Goal: Find specific page/section: Find specific page/section

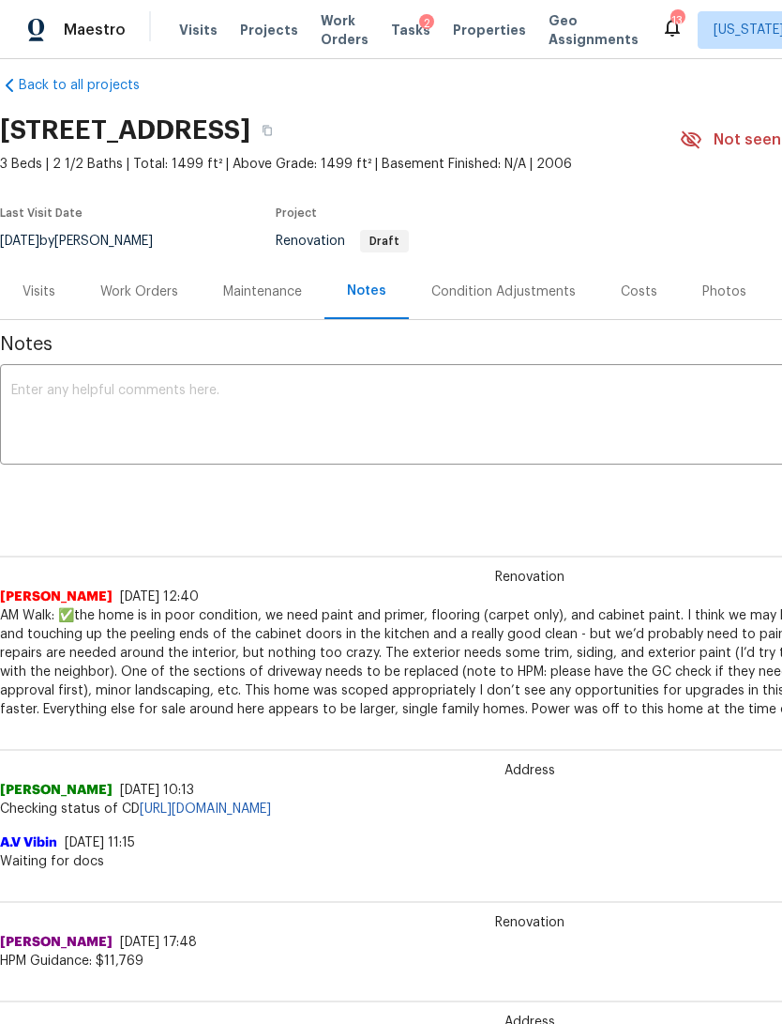
scroll to position [22, 0]
click at [469, 25] on span "Properties" at bounding box center [489, 30] width 73 height 19
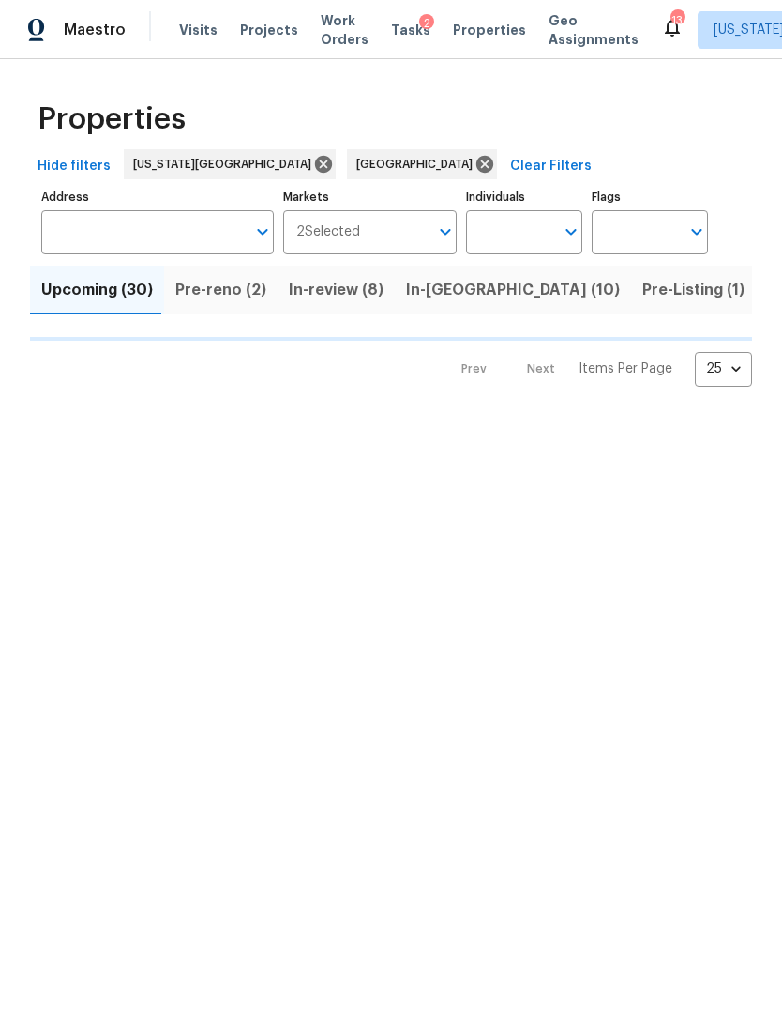
click at [171, 245] on input "Address" at bounding box center [143, 232] width 205 height 44
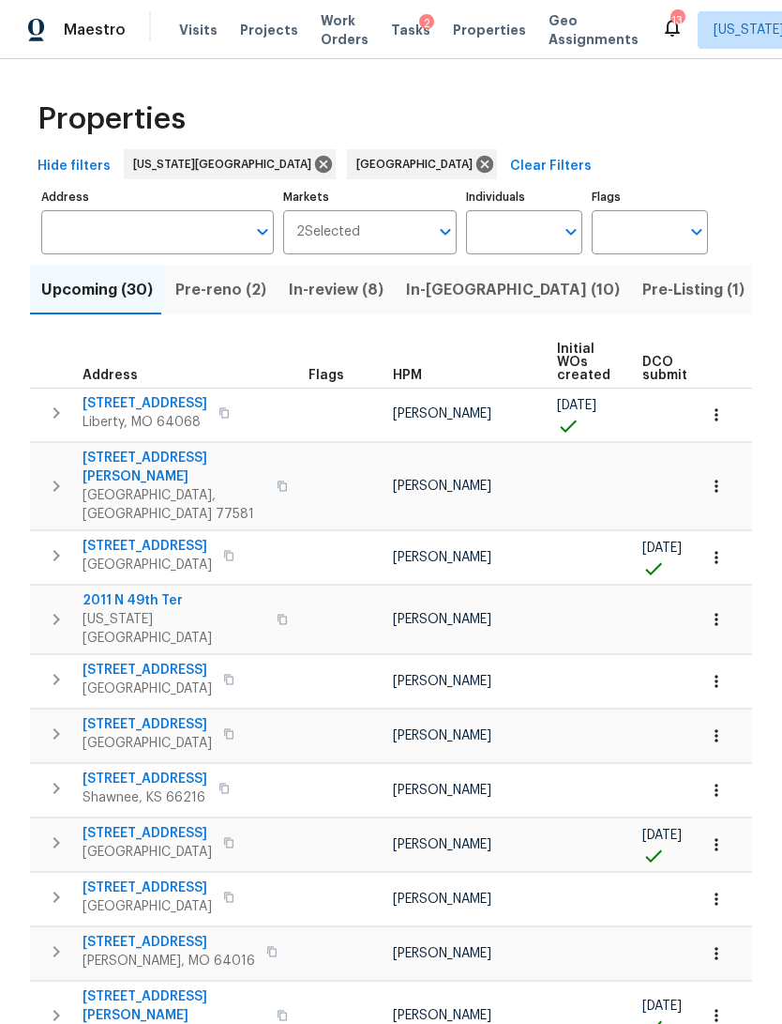
click at [194, 229] on input "Address" at bounding box center [143, 232] width 205 height 44
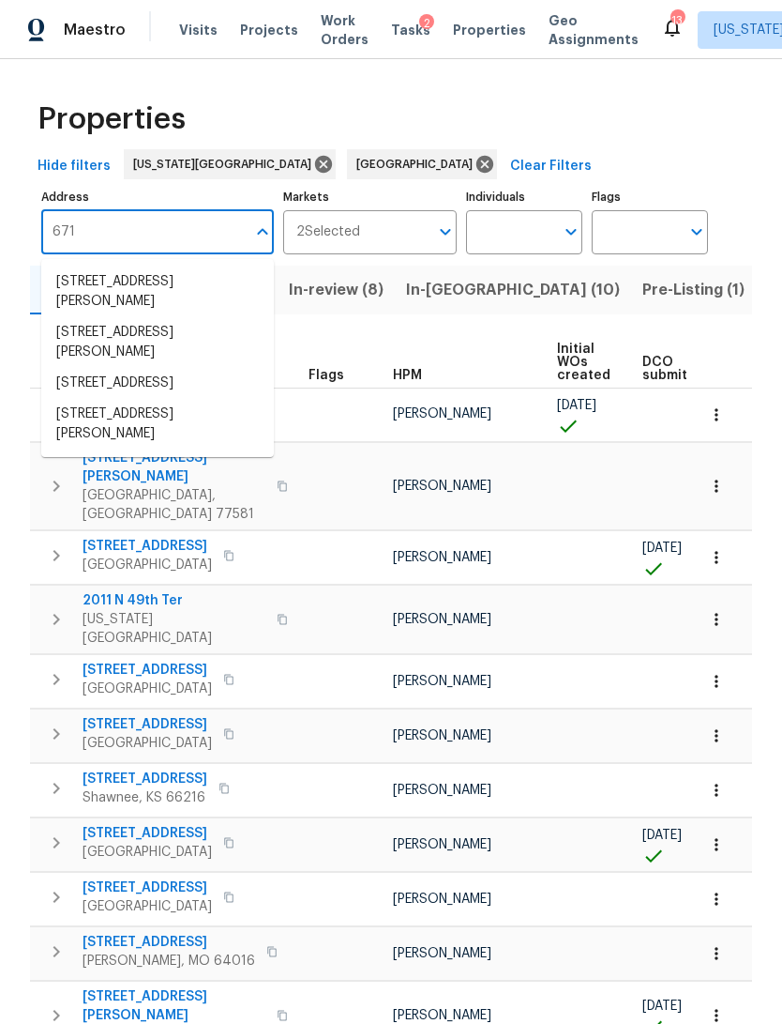
type input "6719"
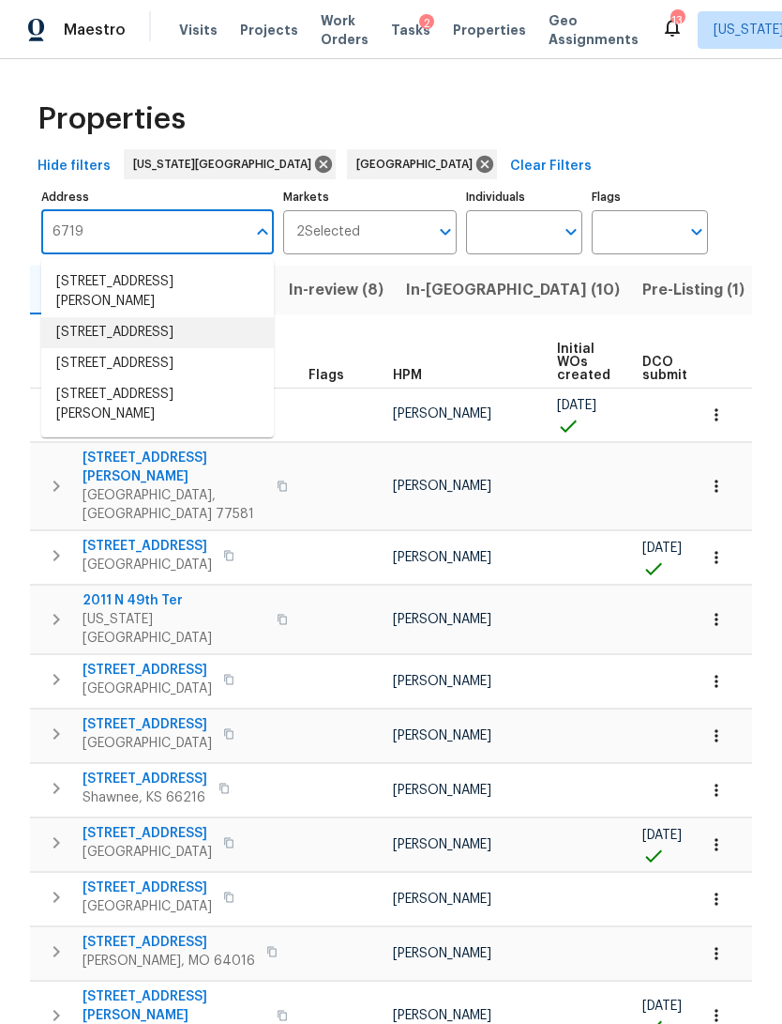
click at [196, 329] on li "[STREET_ADDRESS]" at bounding box center [157, 332] width 233 height 31
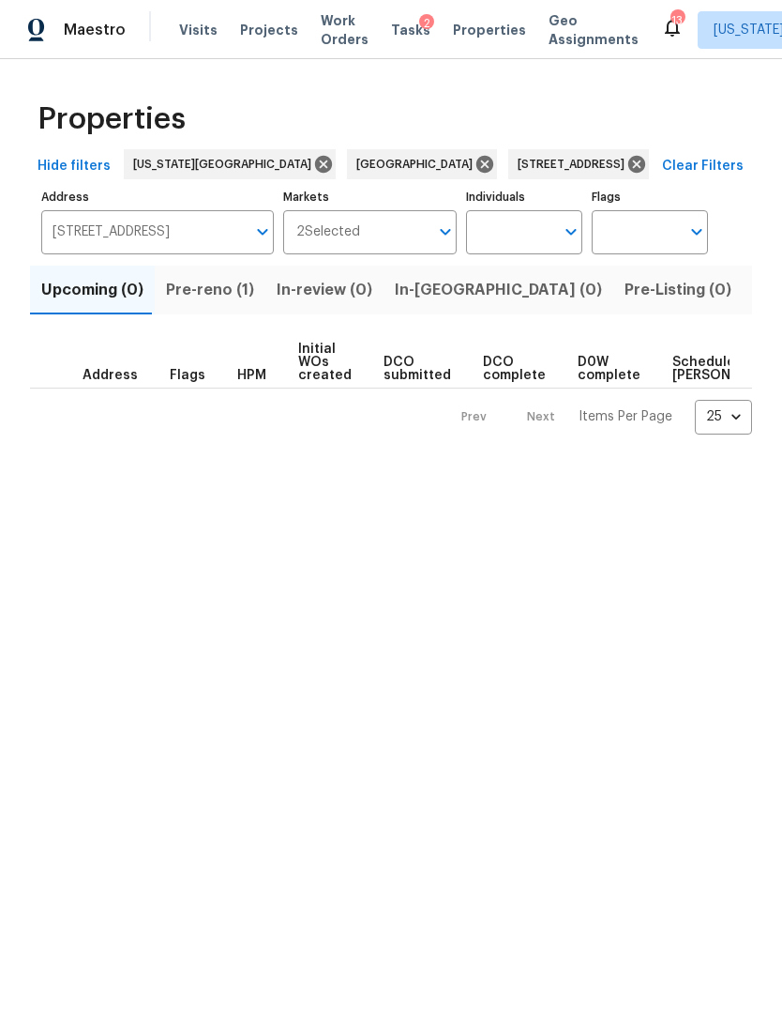
click at [201, 287] on span "Pre-reno (1)" at bounding box center [210, 290] width 88 height 26
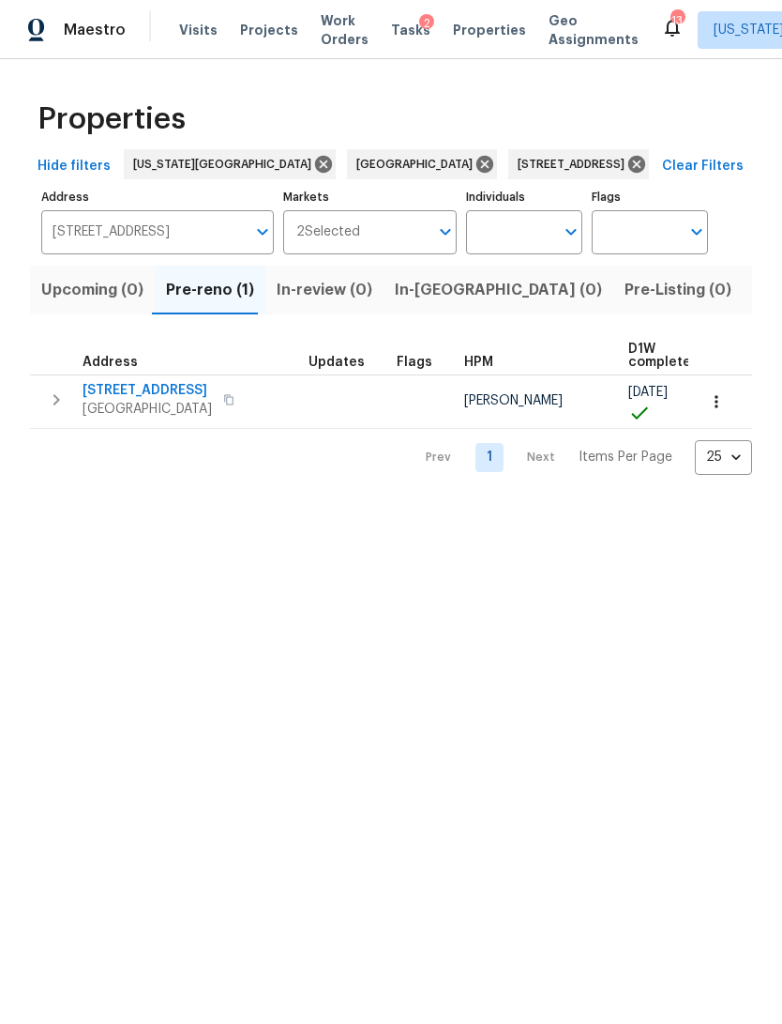
click at [352, 398] on td at bounding box center [345, 400] width 88 height 53
click at [719, 405] on icon "button" at bounding box center [716, 401] width 19 height 19
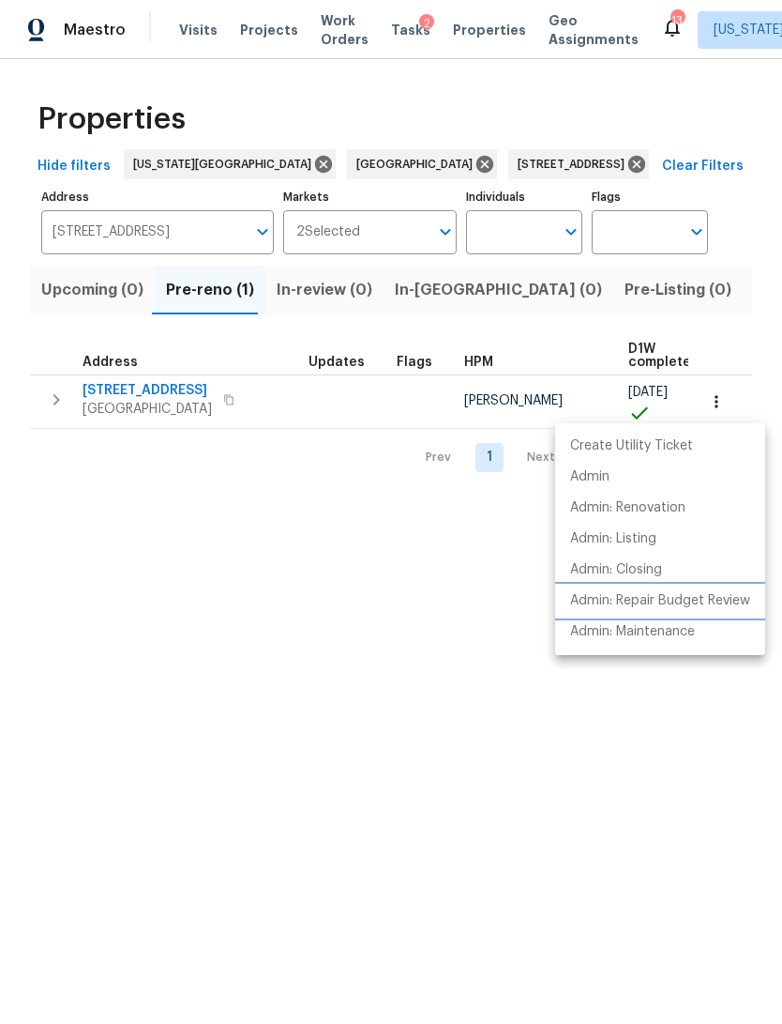
click at [721, 597] on p "Admin: Repair Budget Review" at bounding box center [660, 601] width 180 height 20
click at [389, 31] on div at bounding box center [391, 512] width 782 height 1024
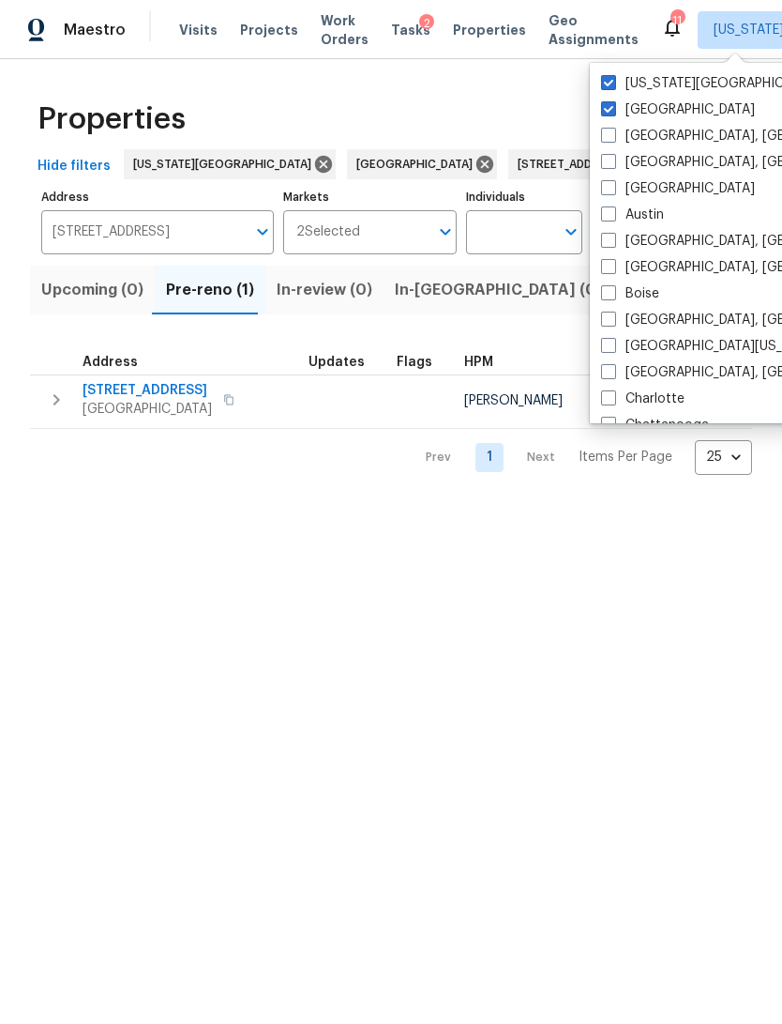
click at [661, 112] on label "[GEOGRAPHIC_DATA]" at bounding box center [678, 109] width 154 height 19
click at [614, 112] on input "[GEOGRAPHIC_DATA]" at bounding box center [607, 106] width 12 height 12
checkbox input "false"
click at [668, 83] on label "[US_STATE][GEOGRAPHIC_DATA]" at bounding box center [713, 83] width 224 height 19
click at [614, 83] on input "[US_STATE][GEOGRAPHIC_DATA]" at bounding box center [607, 80] width 12 height 12
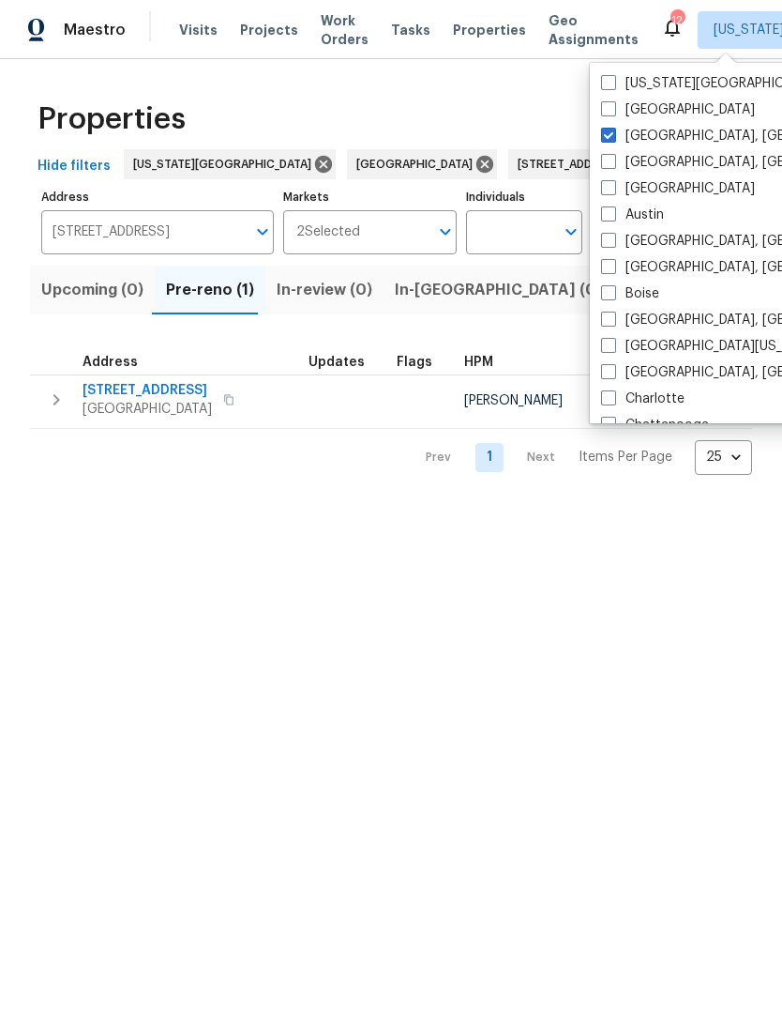
checkbox input "false"
checkbox input "true"
click at [674, 212] on div "Austin" at bounding box center [785, 215] width 378 height 26
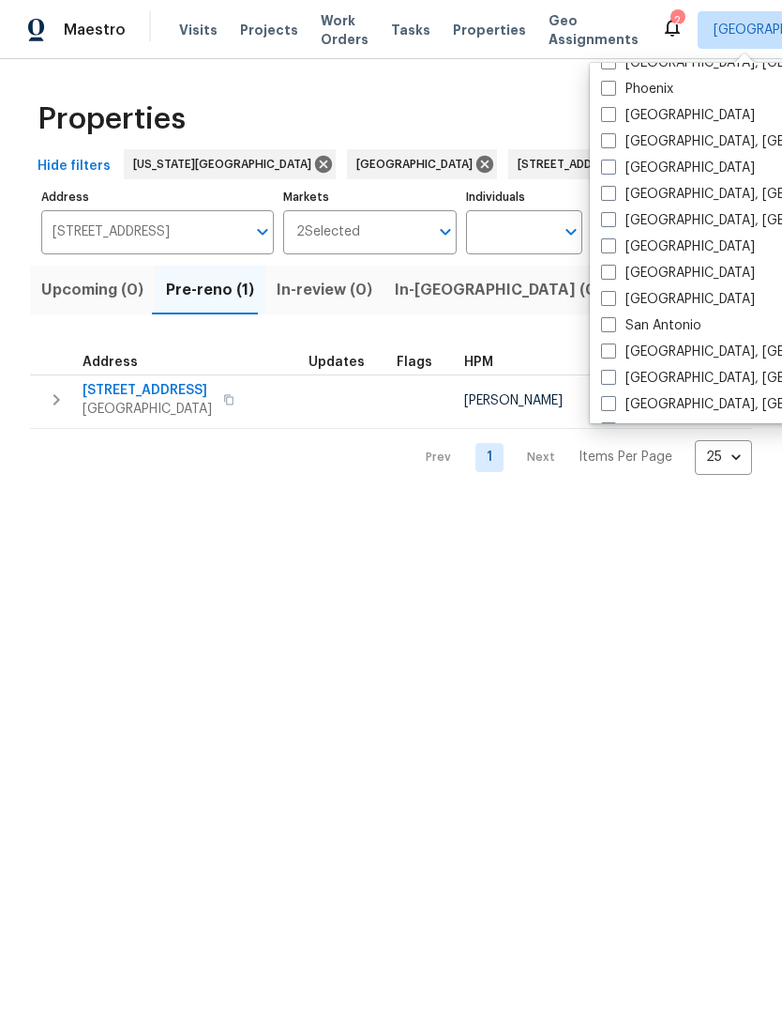
scroll to position [1123, 0]
click at [672, 299] on label "San Antonio" at bounding box center [651, 300] width 100 height 19
click at [614, 299] on input "San Antonio" at bounding box center [607, 297] width 12 height 12
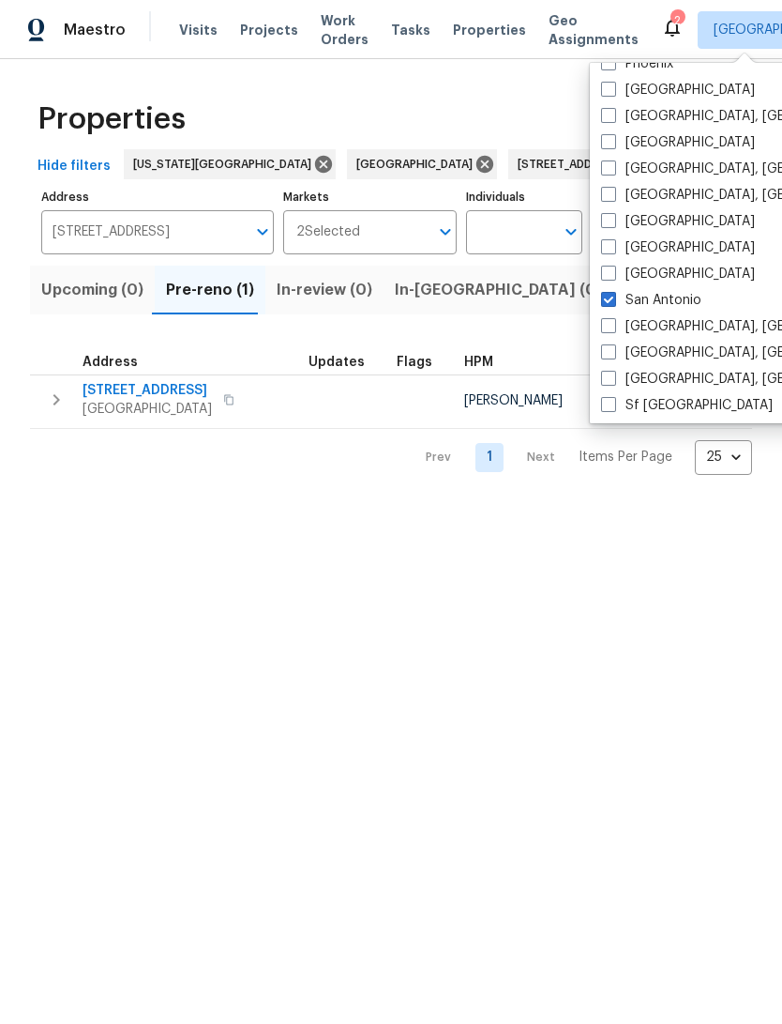
checkbox input "true"
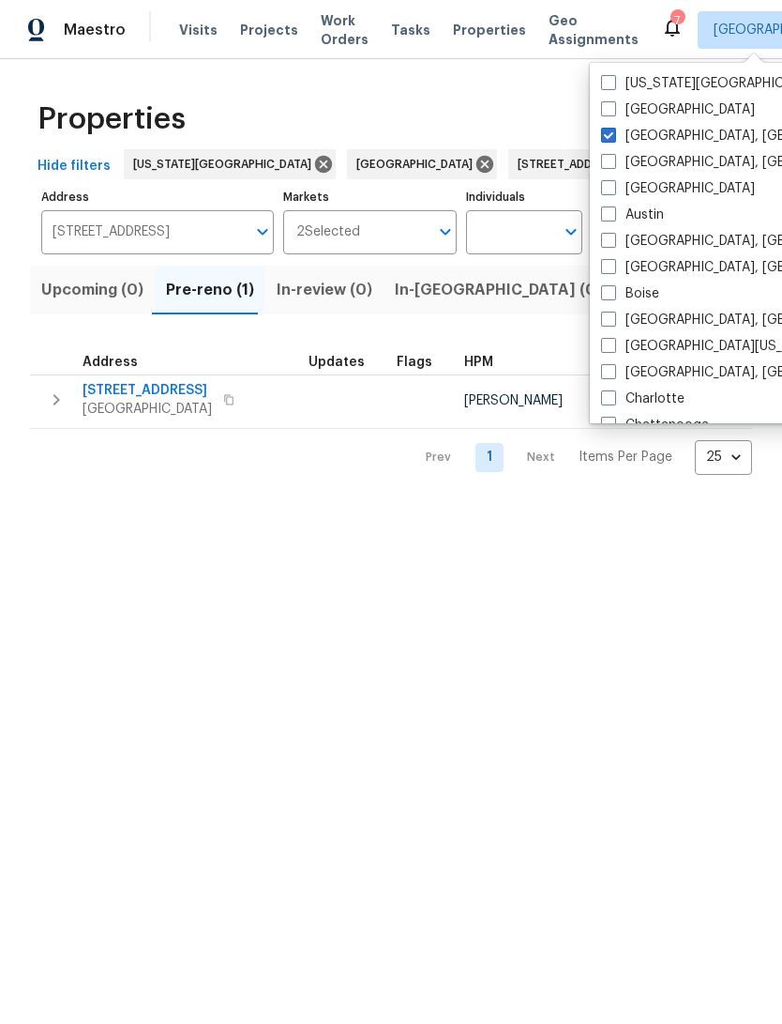
click at [648, 197] on label "[GEOGRAPHIC_DATA]" at bounding box center [678, 188] width 154 height 19
click at [614, 191] on input "[GEOGRAPHIC_DATA]" at bounding box center [607, 185] width 12 height 12
checkbox input "true"
click at [653, 219] on label "Austin" at bounding box center [632, 214] width 63 height 19
click at [614, 218] on input "Austin" at bounding box center [607, 211] width 12 height 12
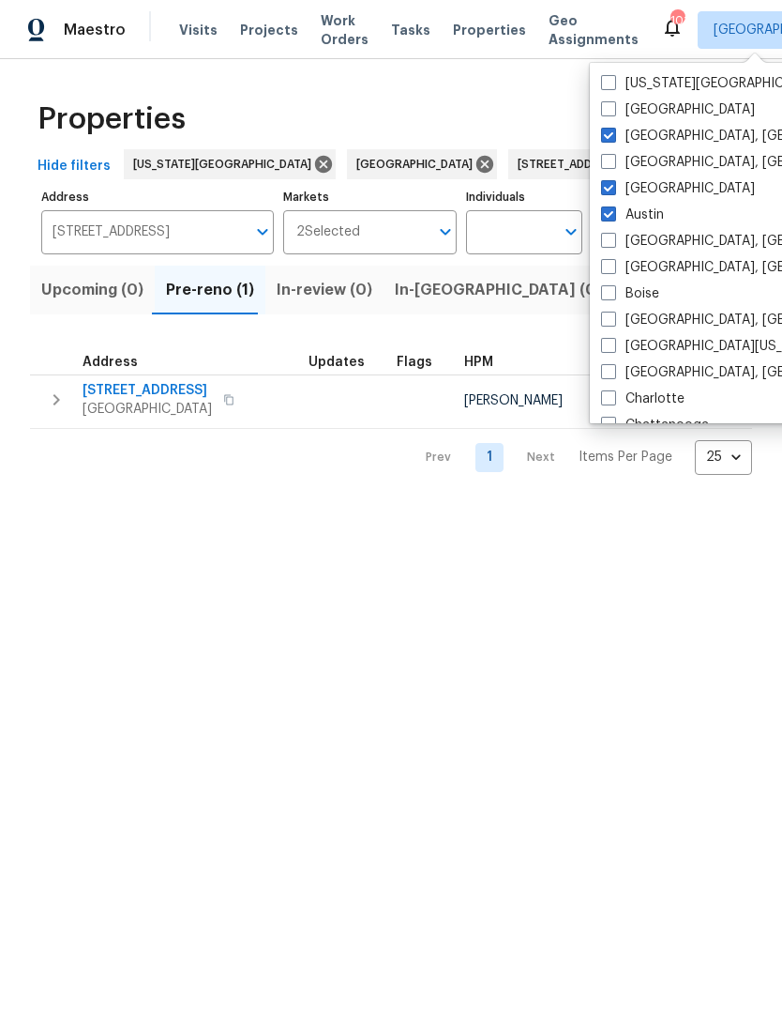
checkbox input "true"
click at [650, 190] on label "[GEOGRAPHIC_DATA]" at bounding box center [678, 188] width 154 height 19
click at [614, 190] on input "[GEOGRAPHIC_DATA]" at bounding box center [607, 185] width 12 height 12
checkbox input "false"
click at [630, 139] on label "[GEOGRAPHIC_DATA], [GEOGRAPHIC_DATA]" at bounding box center [746, 136] width 291 height 19
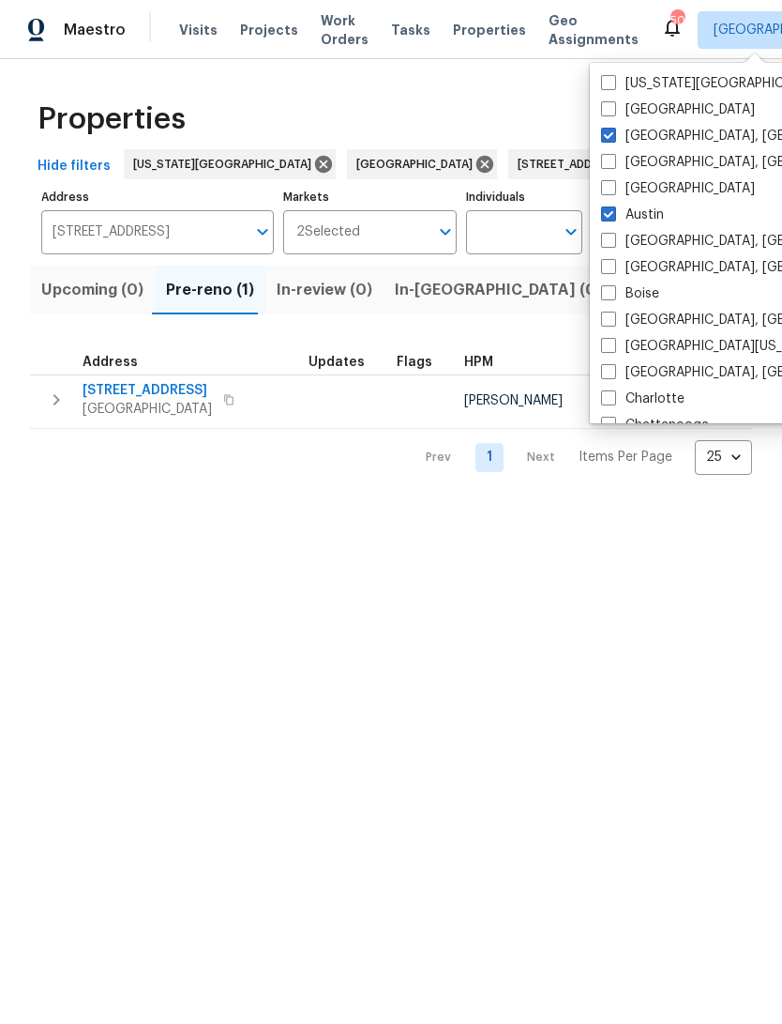
click at [614, 139] on input "[GEOGRAPHIC_DATA], [GEOGRAPHIC_DATA]" at bounding box center [607, 133] width 12 height 12
checkbox input "false"
click at [577, 505] on html "Maestro Visits Projects Work Orders Tasks Properties Geo Assignments 48 [GEOGRA…" at bounding box center [391, 252] width 782 height 505
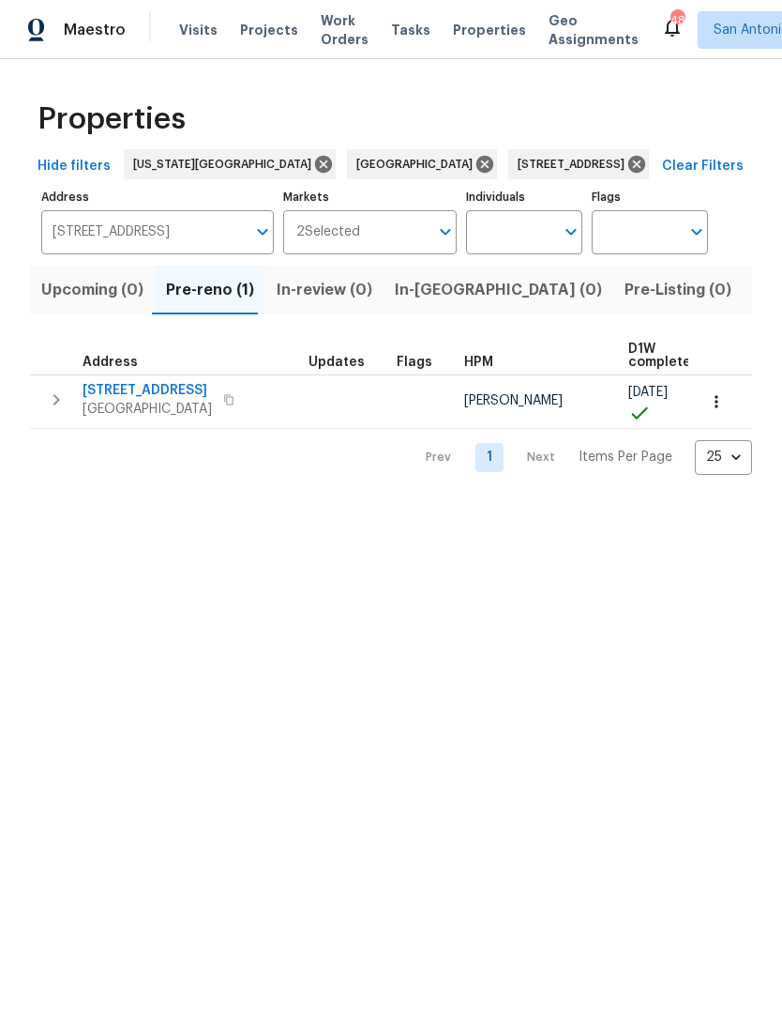
click at [391, 26] on span "Tasks" at bounding box center [410, 29] width 39 height 13
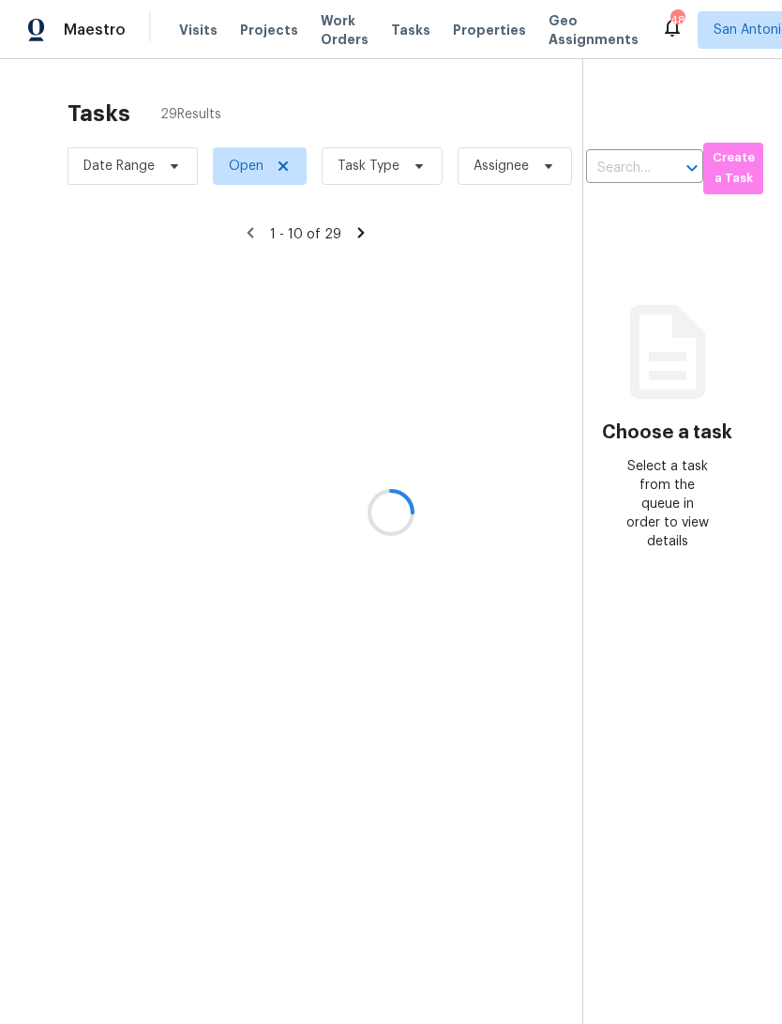
click at [389, 173] on div at bounding box center [391, 512] width 782 height 1024
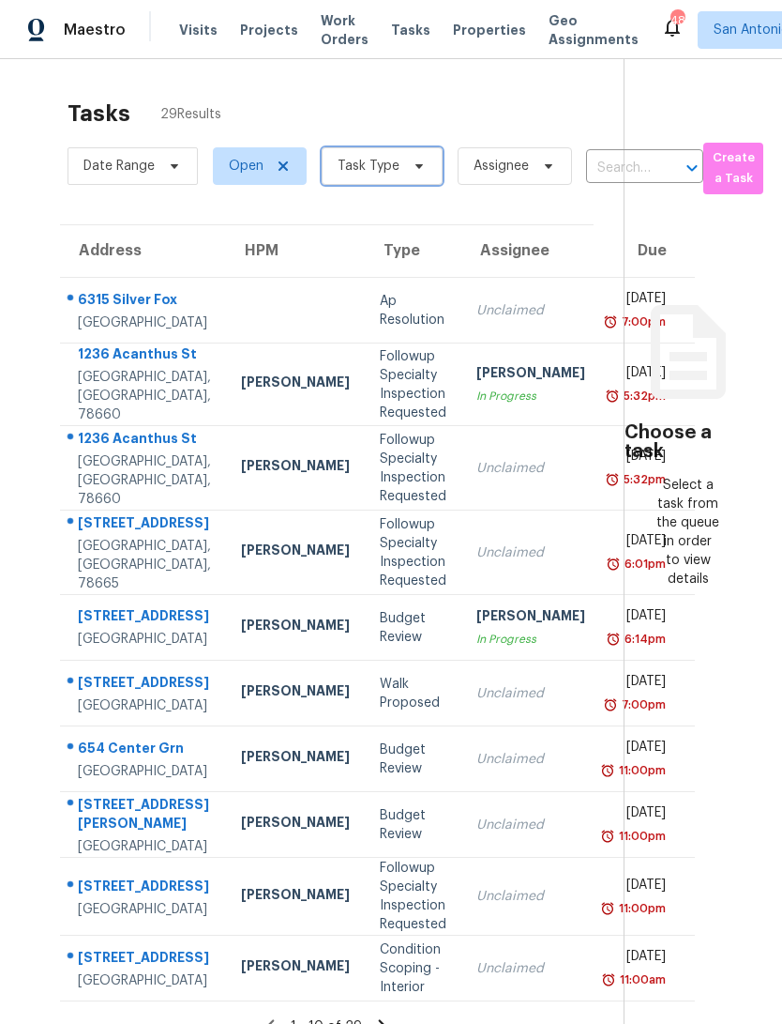
click at [412, 174] on icon at bounding box center [419, 166] width 15 height 15
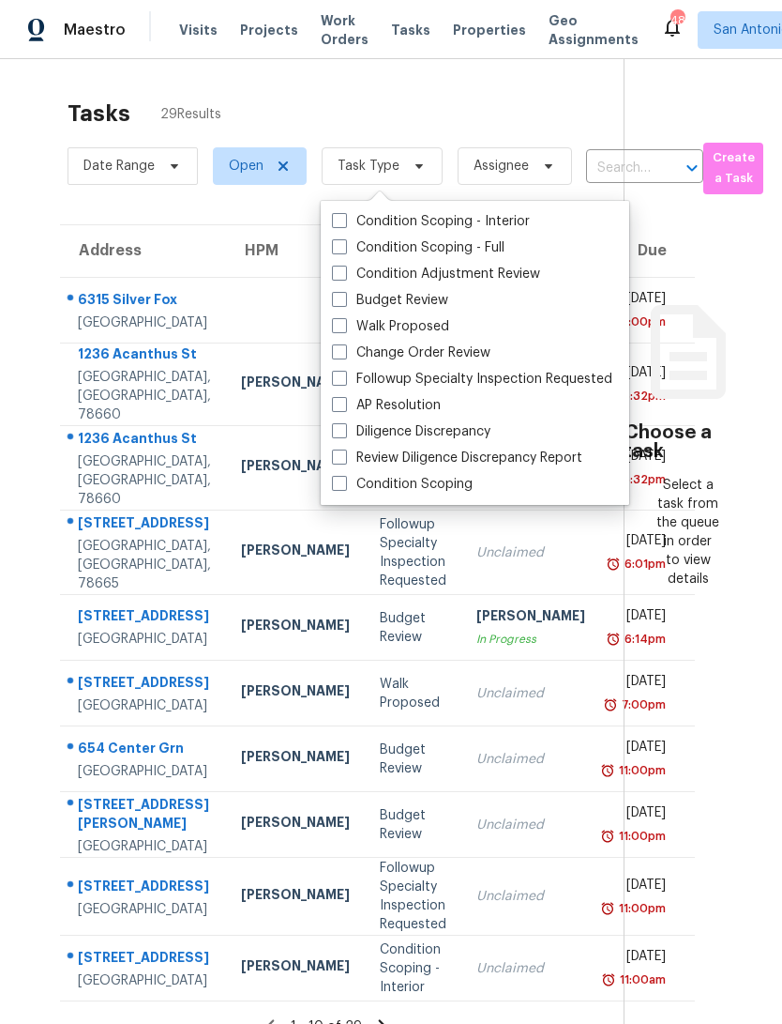
click at [445, 296] on label "Budget Review" at bounding box center [390, 300] width 116 height 19
click at [344, 296] on input "Budget Review" at bounding box center [338, 297] width 12 height 12
checkbox input "true"
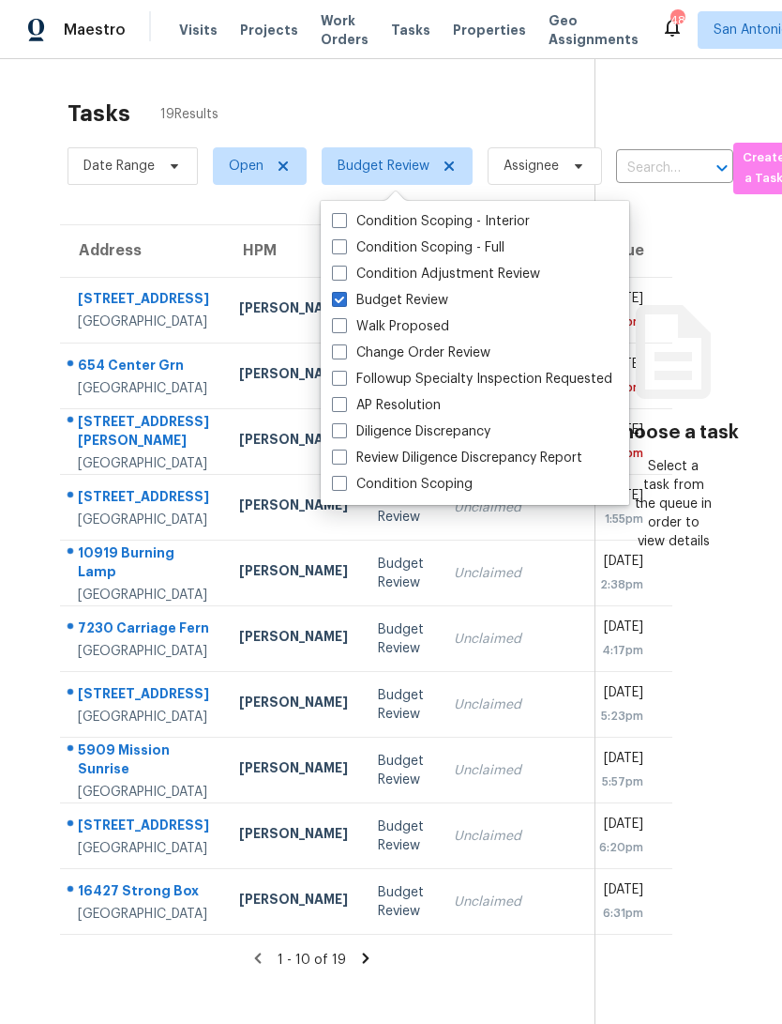
click at [468, 115] on div "Tasks 19 Results" at bounding box center [331, 113] width 527 height 49
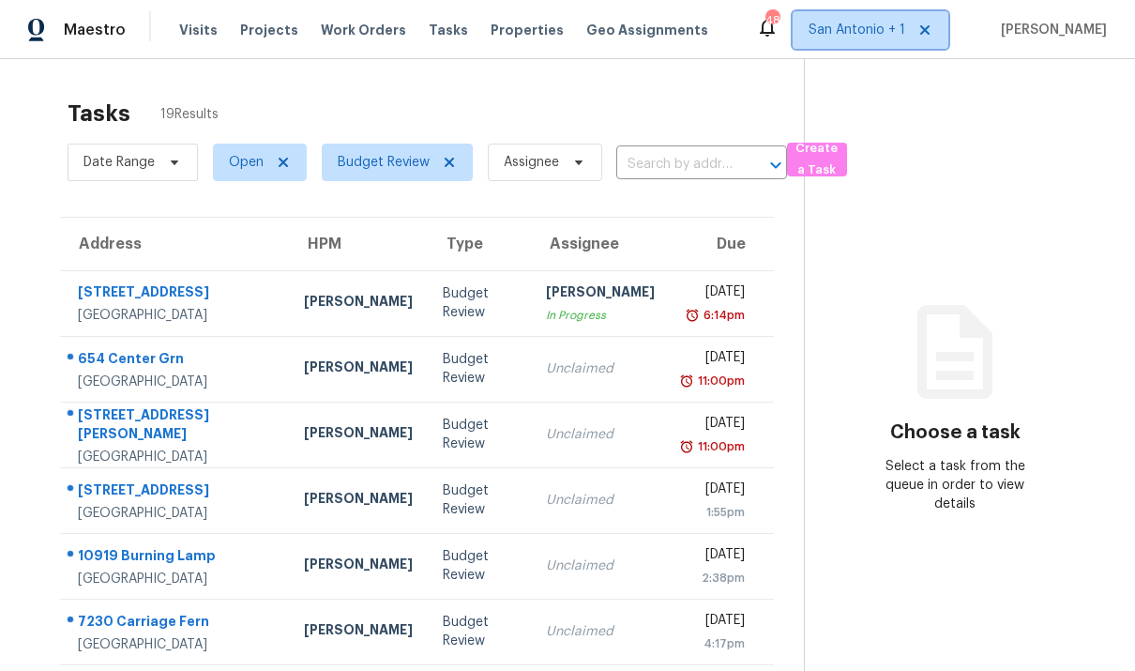
click at [782, 35] on span "San Antonio + 1" at bounding box center [857, 30] width 97 height 19
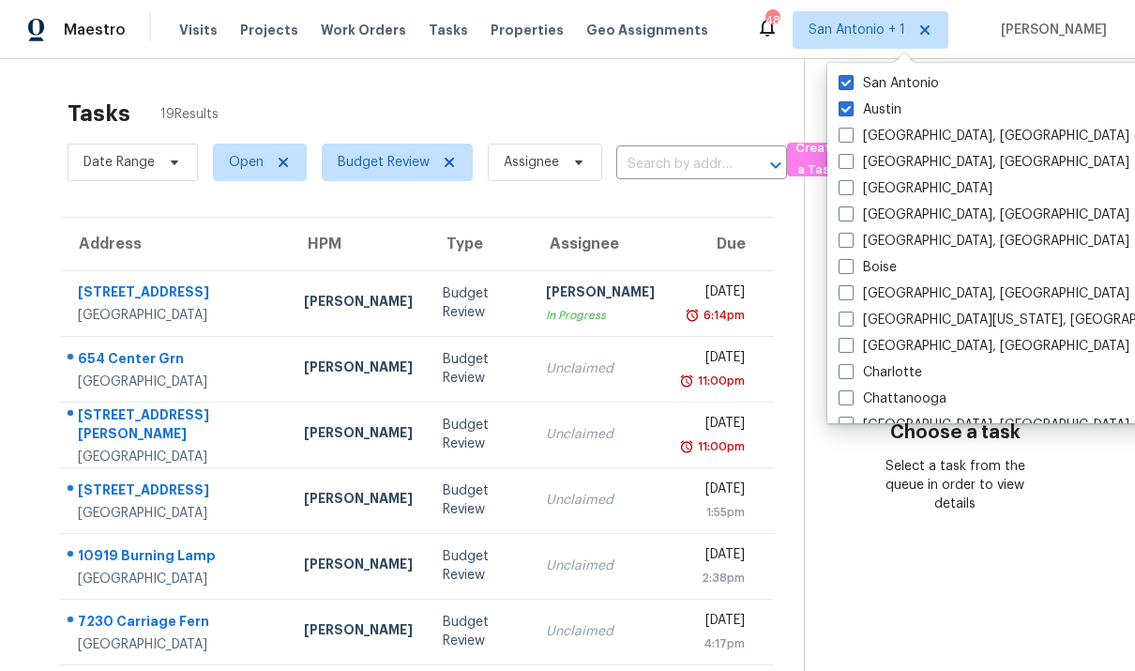
click at [782, 119] on div "Austin" at bounding box center [1022, 110] width 378 height 26
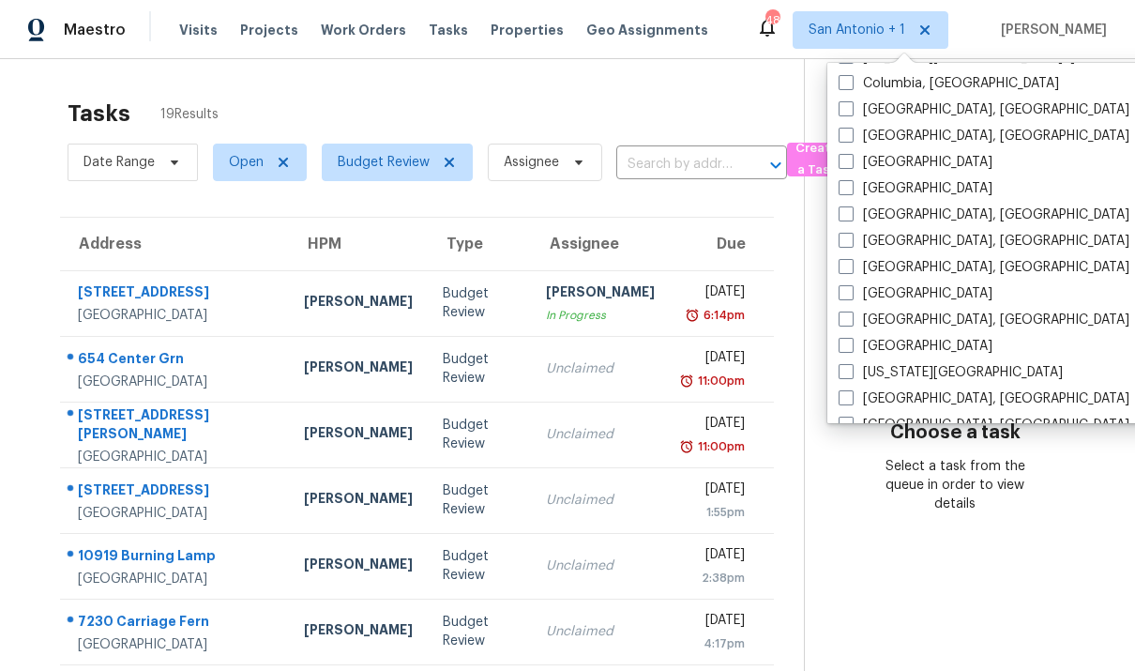
scroll to position [458, 0]
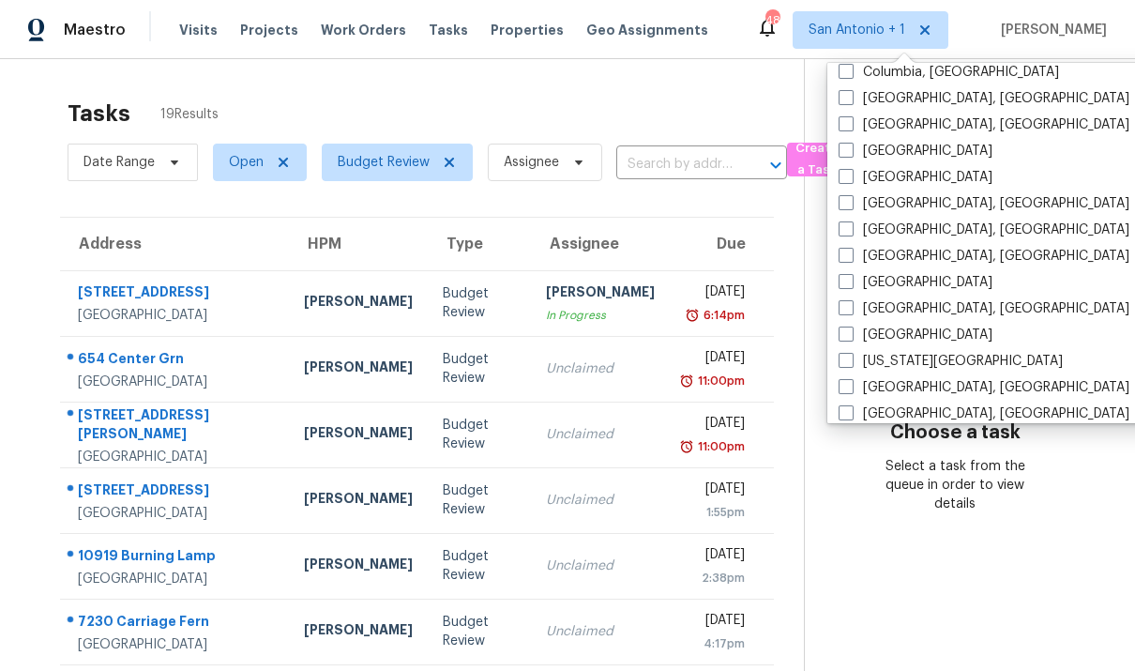
click at [782, 281] on label "[GEOGRAPHIC_DATA]" at bounding box center [916, 282] width 154 height 19
click at [782, 281] on input "[GEOGRAPHIC_DATA]" at bounding box center [845, 279] width 12 height 12
checkbox input "true"
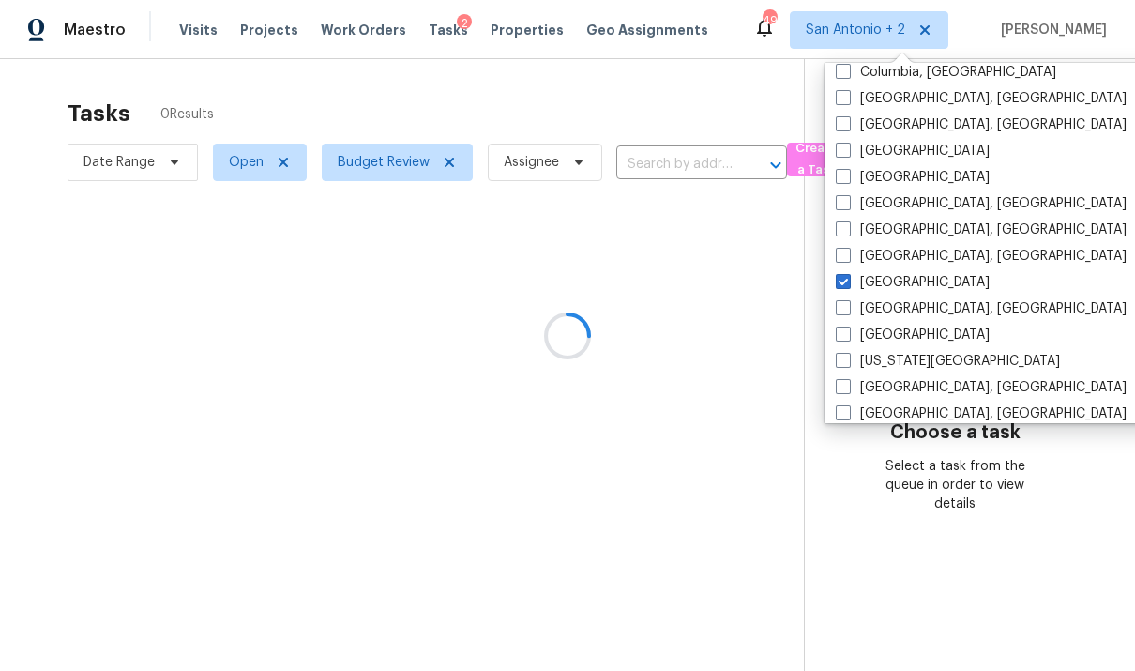
click at [782, 364] on label "[US_STATE][GEOGRAPHIC_DATA]" at bounding box center [948, 361] width 224 height 19
click at [782, 364] on input "[US_STATE][GEOGRAPHIC_DATA]" at bounding box center [842, 358] width 12 height 12
checkbox input "true"
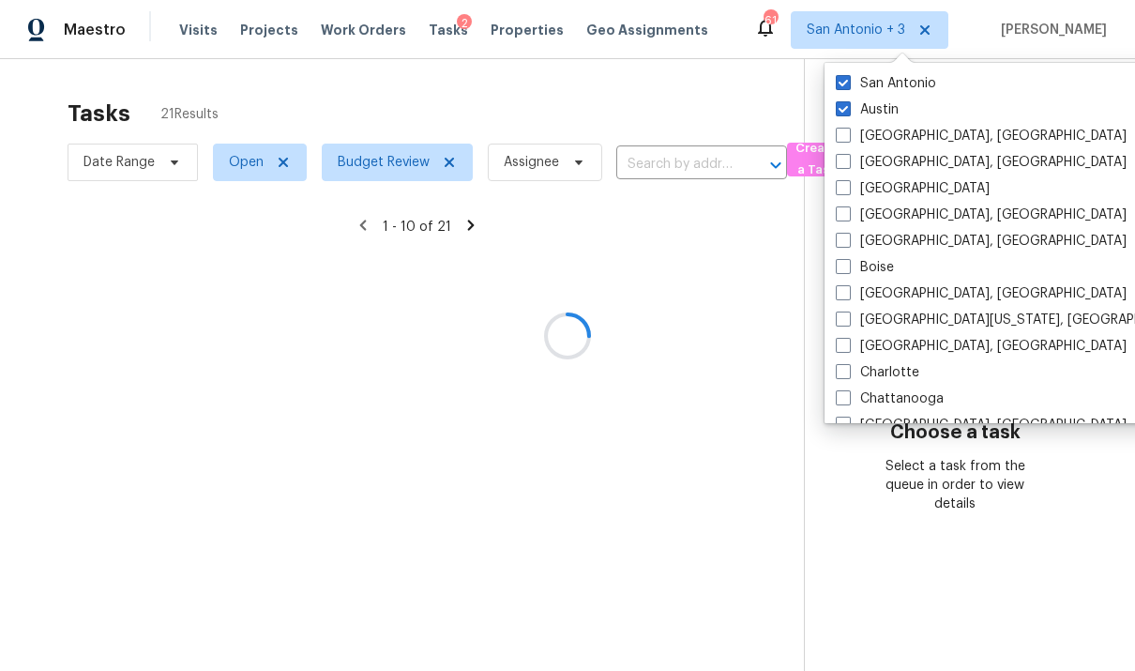
click at [782, 118] on label "Austin" at bounding box center [867, 109] width 63 height 19
click at [782, 113] on input "Austin" at bounding box center [842, 106] width 12 height 12
click at [782, 117] on label "Austin" at bounding box center [867, 109] width 63 height 19
click at [782, 113] on input "Austin" at bounding box center [842, 106] width 12 height 12
checkbox input "true"
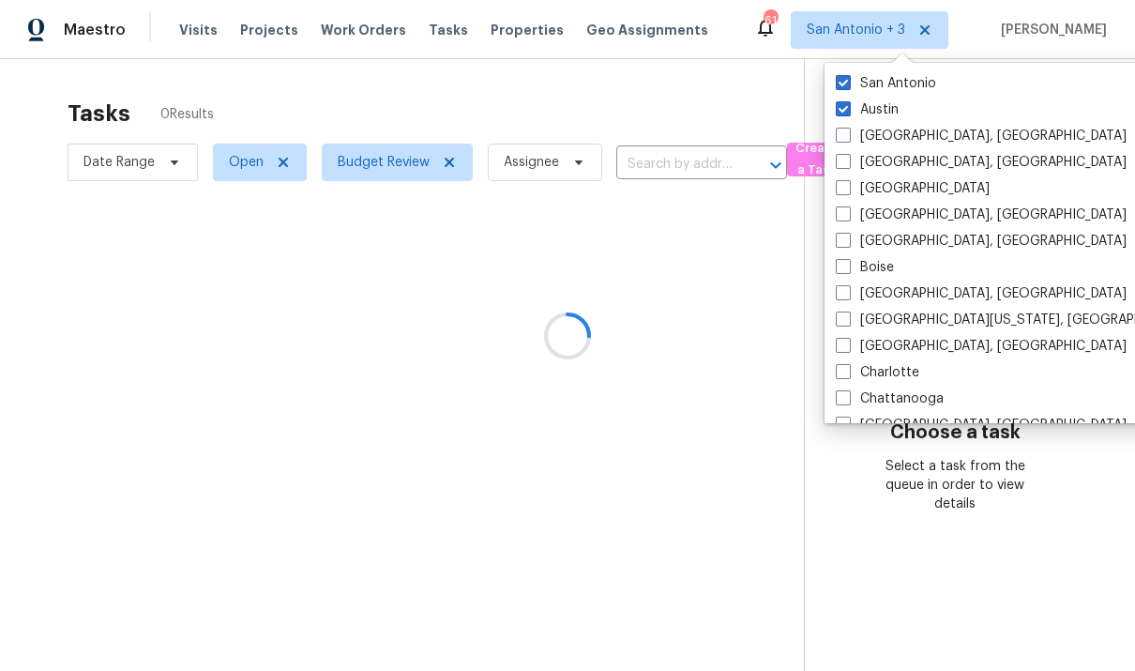
click at [782, 87] on label "San Antonio" at bounding box center [886, 83] width 100 height 19
click at [782, 86] on input "San Antonio" at bounding box center [842, 80] width 12 height 12
checkbox input "false"
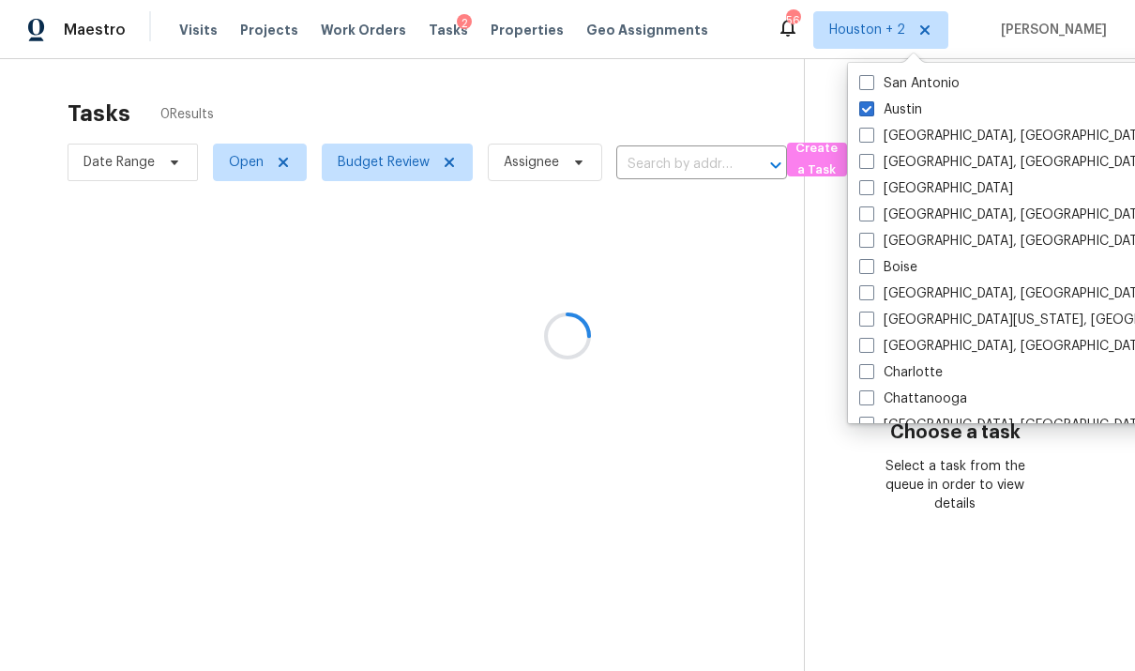
click at [782, 116] on label "Austin" at bounding box center [890, 109] width 63 height 19
click at [782, 113] on input "Austin" at bounding box center [865, 106] width 12 height 12
checkbox input "false"
click at [749, 391] on div at bounding box center [567, 335] width 1135 height 671
